Goal: Task Accomplishment & Management: Manage account settings

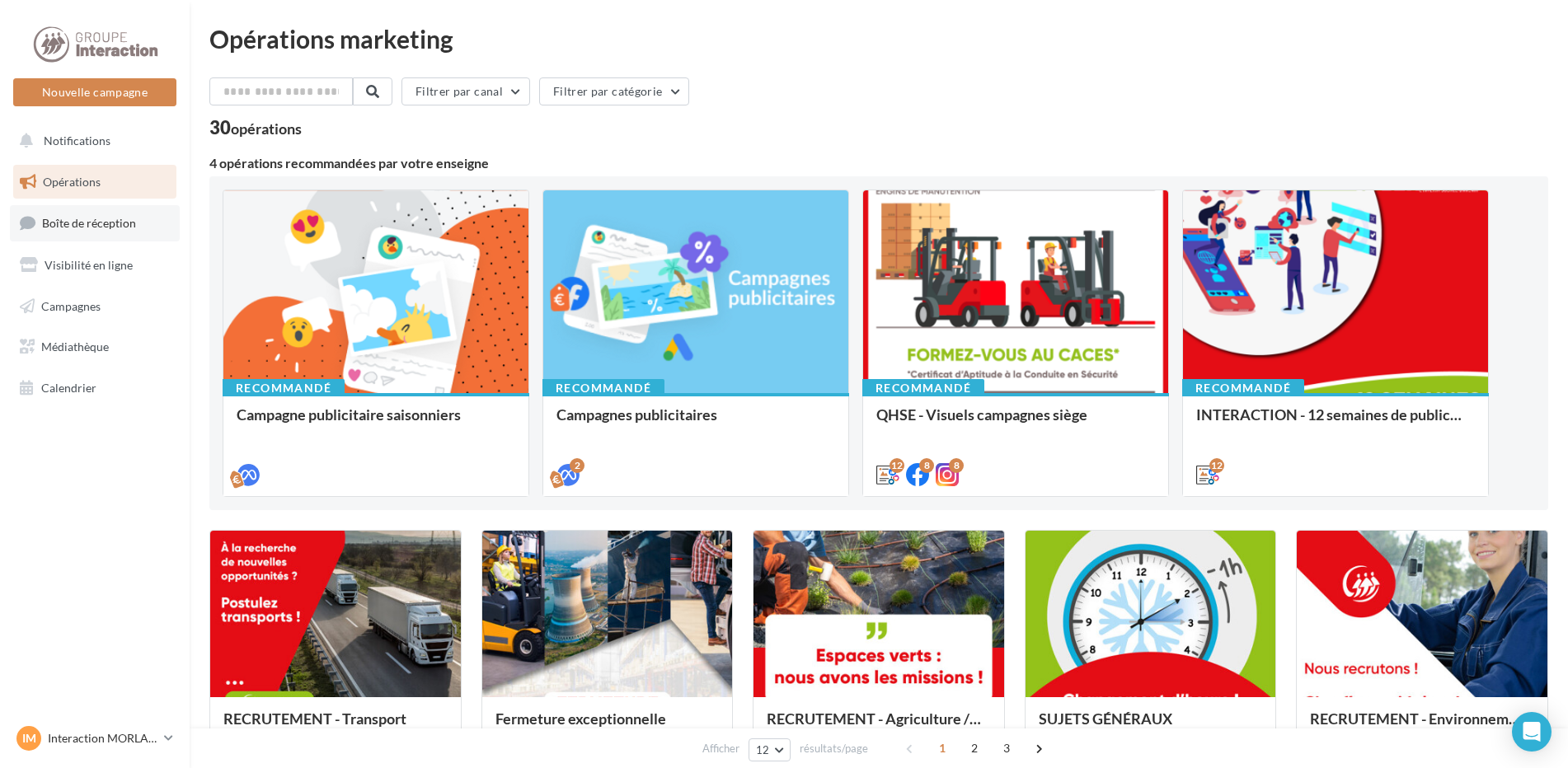
click at [112, 231] on link "Boîte de réception" at bounding box center [95, 222] width 170 height 35
click at [114, 300] on link "Campagnes" at bounding box center [95, 307] width 170 height 34
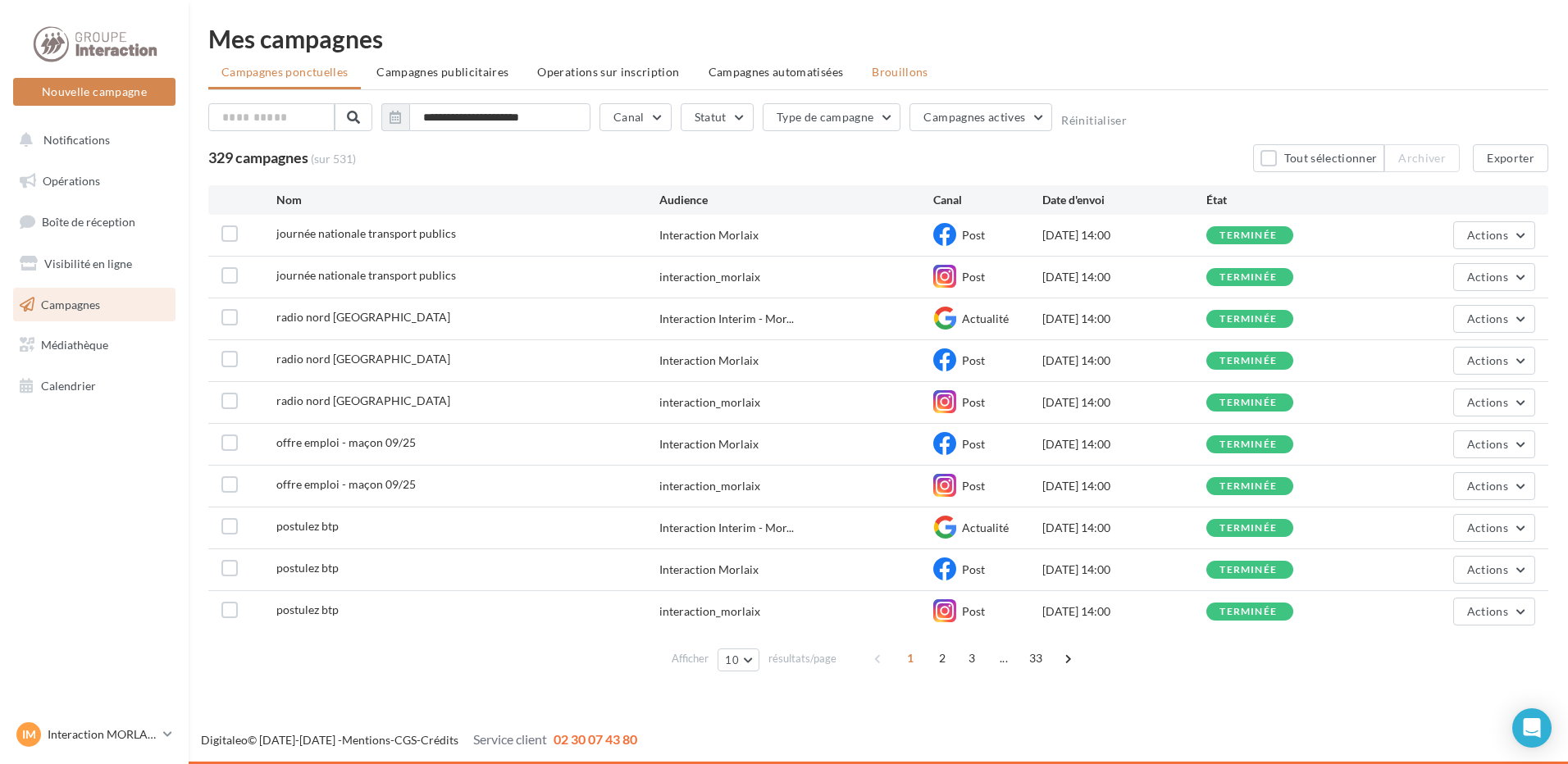
click at [869, 79] on li "Brouillons" at bounding box center [900, 72] width 83 height 30
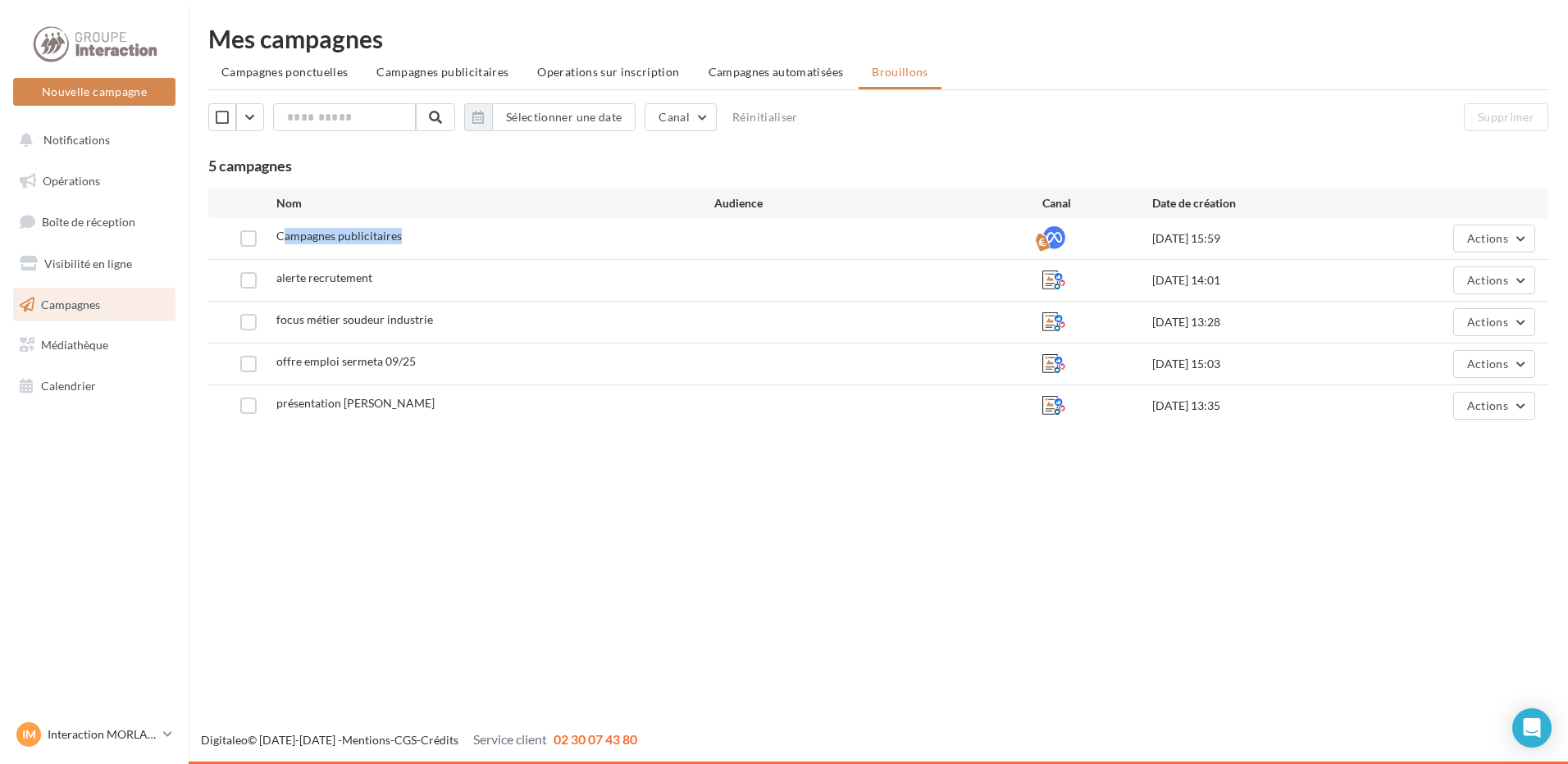
drag, startPoint x: 282, startPoint y: 233, endPoint x: 399, endPoint y: 236, distance: 117.0
click at [399, 236] on span "Campagnes publicitaires" at bounding box center [339, 236] width 126 height 14
click at [1480, 232] on span "Actions" at bounding box center [1488, 239] width 41 height 14
click at [1429, 402] on button "Supprimer" at bounding box center [1453, 404] width 164 height 42
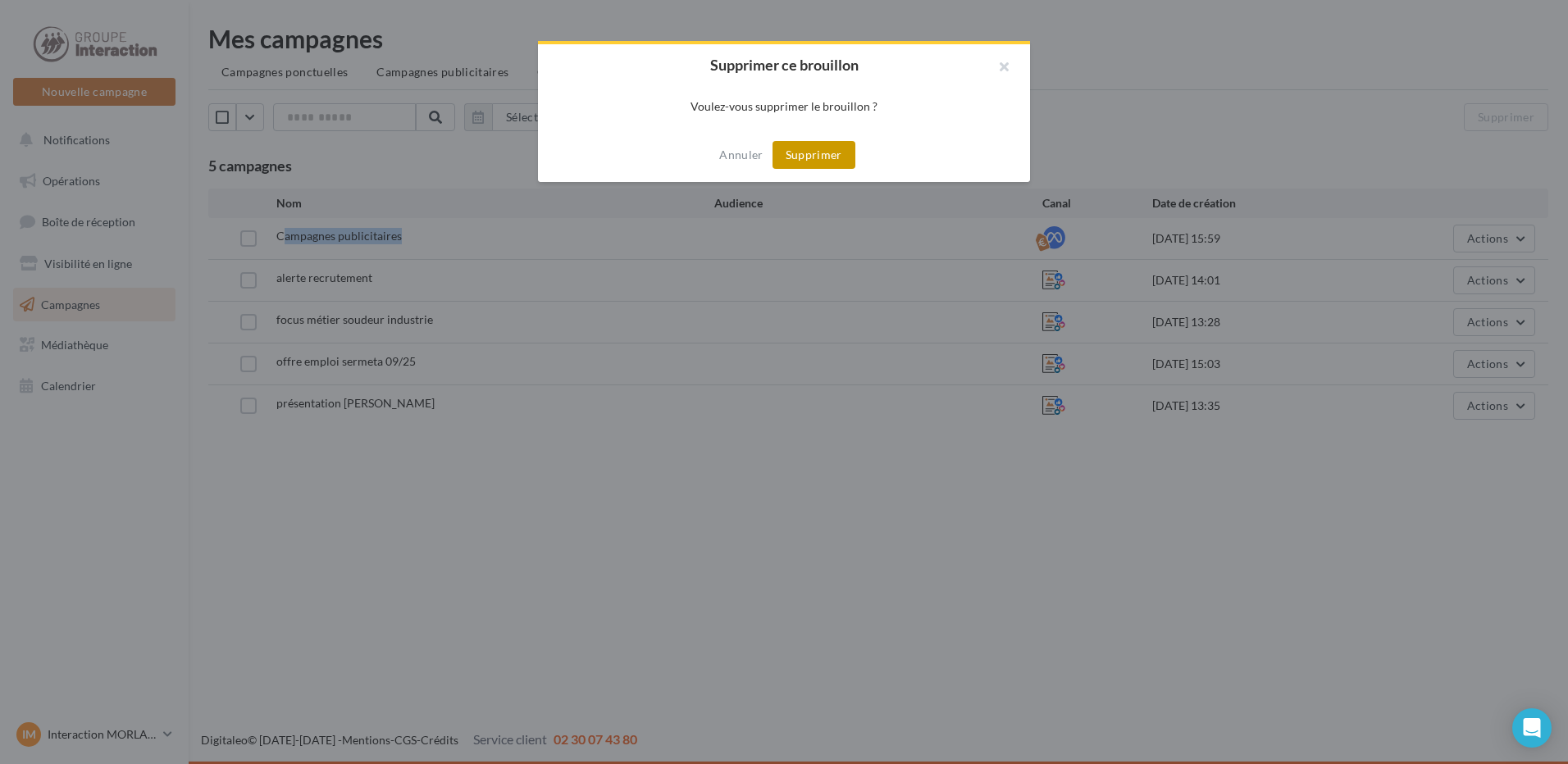
click at [817, 158] on button "Supprimer" at bounding box center [814, 154] width 83 height 28
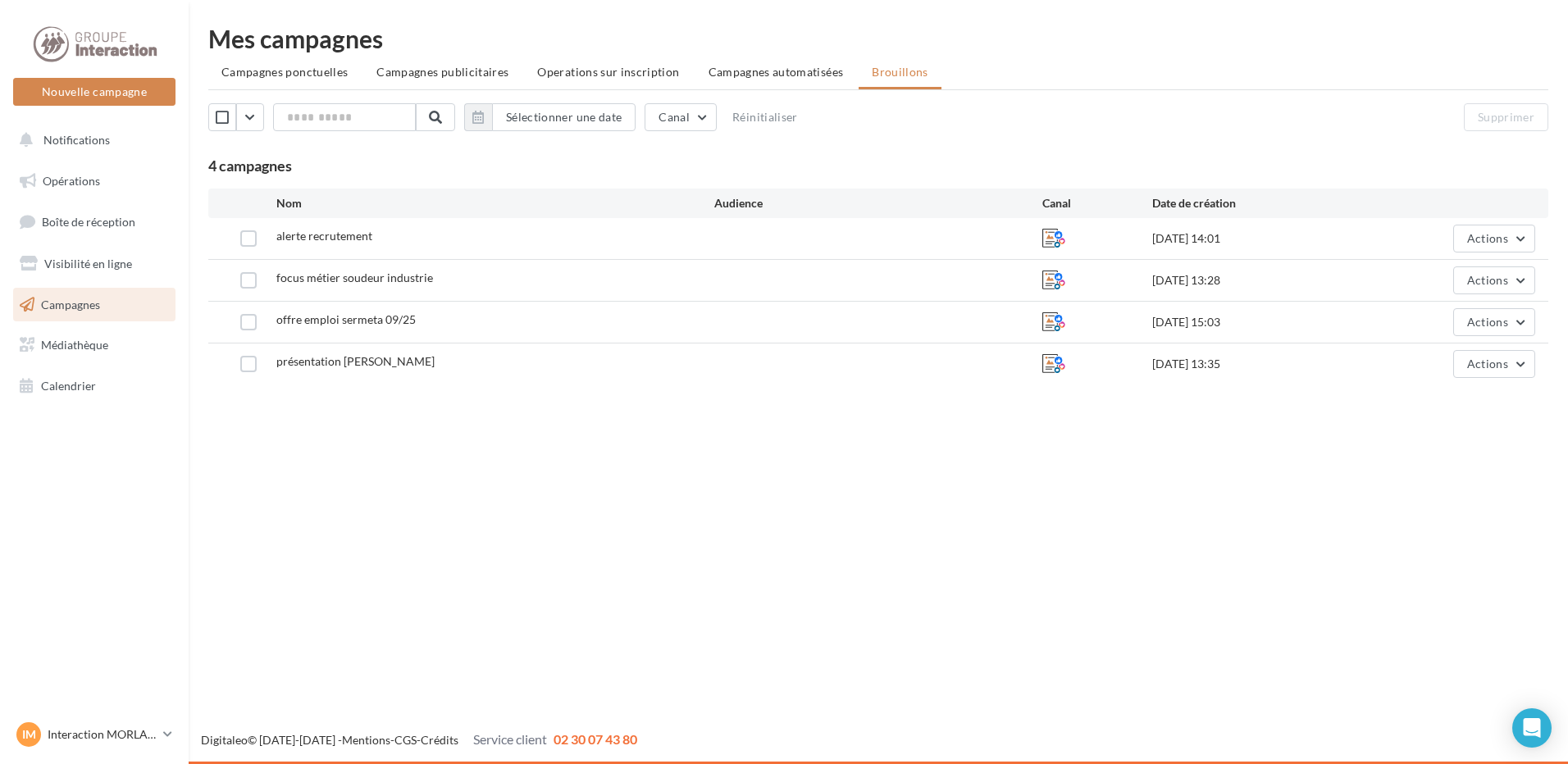
click at [573, 448] on div "Nouvelle campagne Nouvelle campagne Notifications Opérations Boîte de réception…" at bounding box center [784, 382] width 1568 height 764
click at [119, 224] on span "Boîte de réception" at bounding box center [89, 222] width 93 height 14
